Goal: Transaction & Acquisition: Purchase product/service

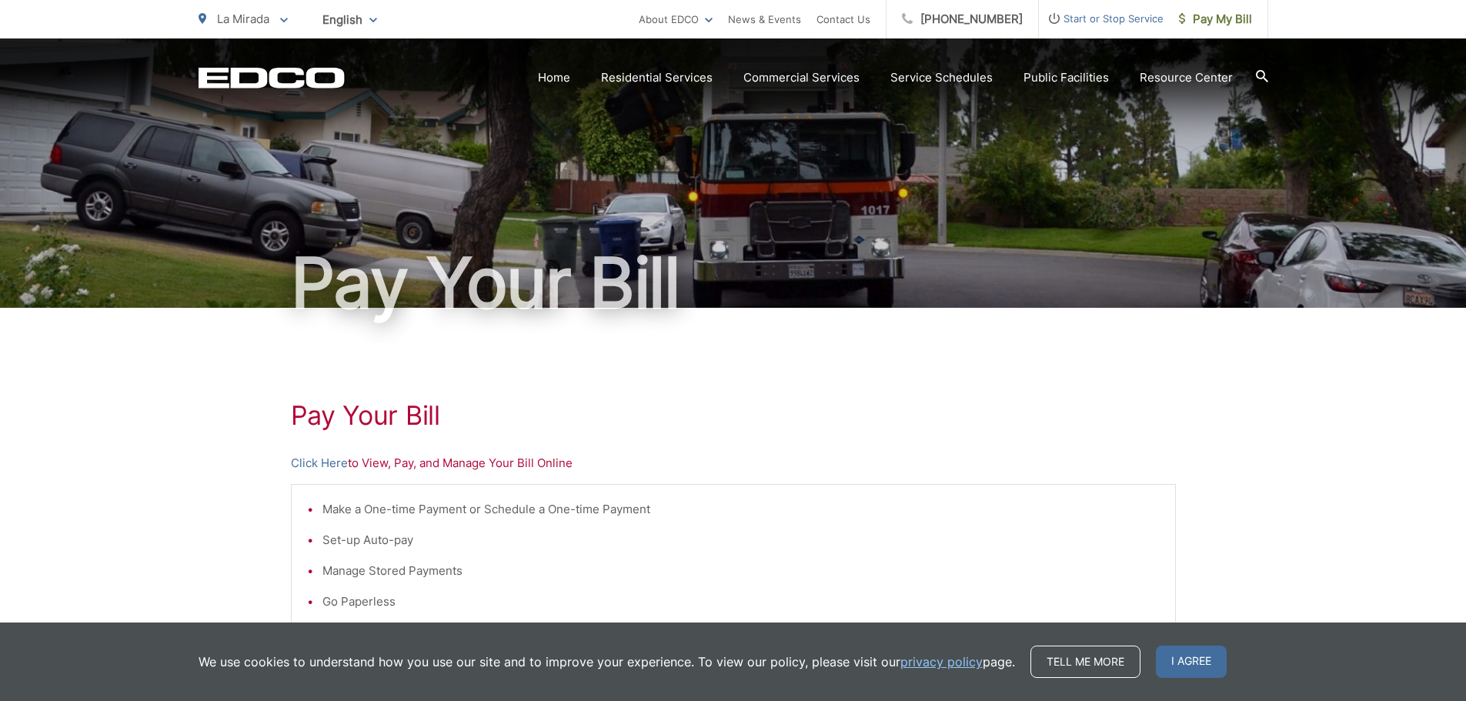
click at [340, 508] on li "Make a One-time Payment or Schedule a One-time Payment" at bounding box center [740, 509] width 837 height 18
click at [409, 465] on p "Click Here to View, Pay, and Manage Your Bill Online" at bounding box center [733, 463] width 885 height 18
click at [463, 462] on p "Click Here to View, Pay, and Manage Your Bill Online" at bounding box center [733, 463] width 885 height 18
click at [335, 463] on link "Click Here" at bounding box center [319, 463] width 57 height 18
